Goal: Go to known website: Go to known website

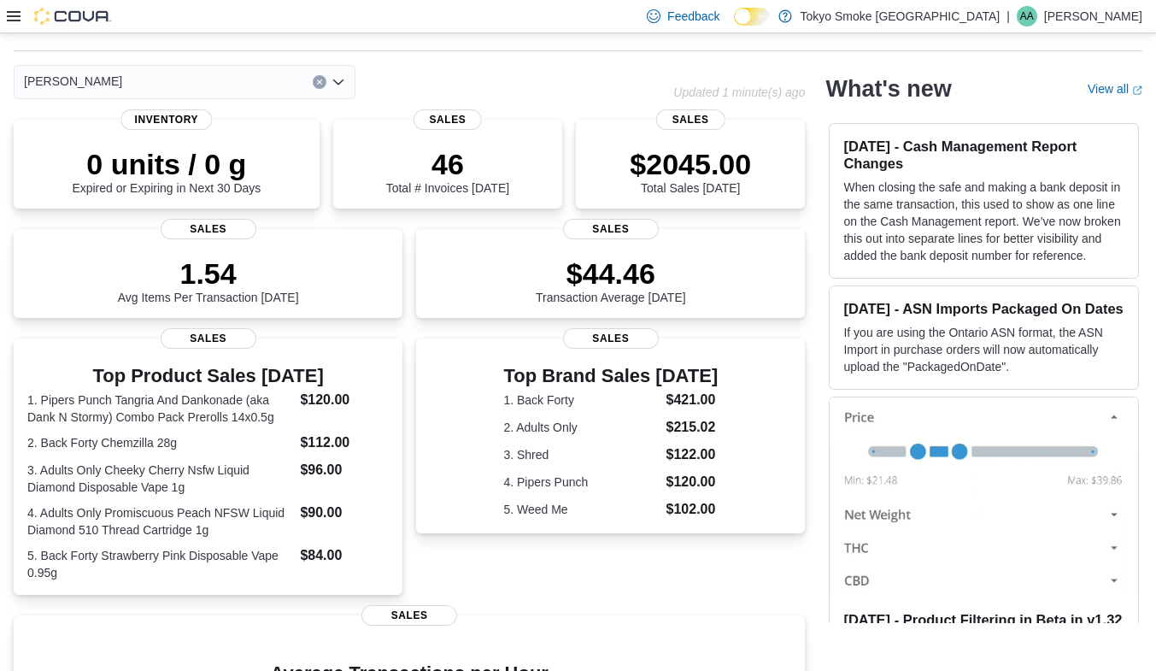
scroll to position [52, 0]
